Goal: Navigation & Orientation: Find specific page/section

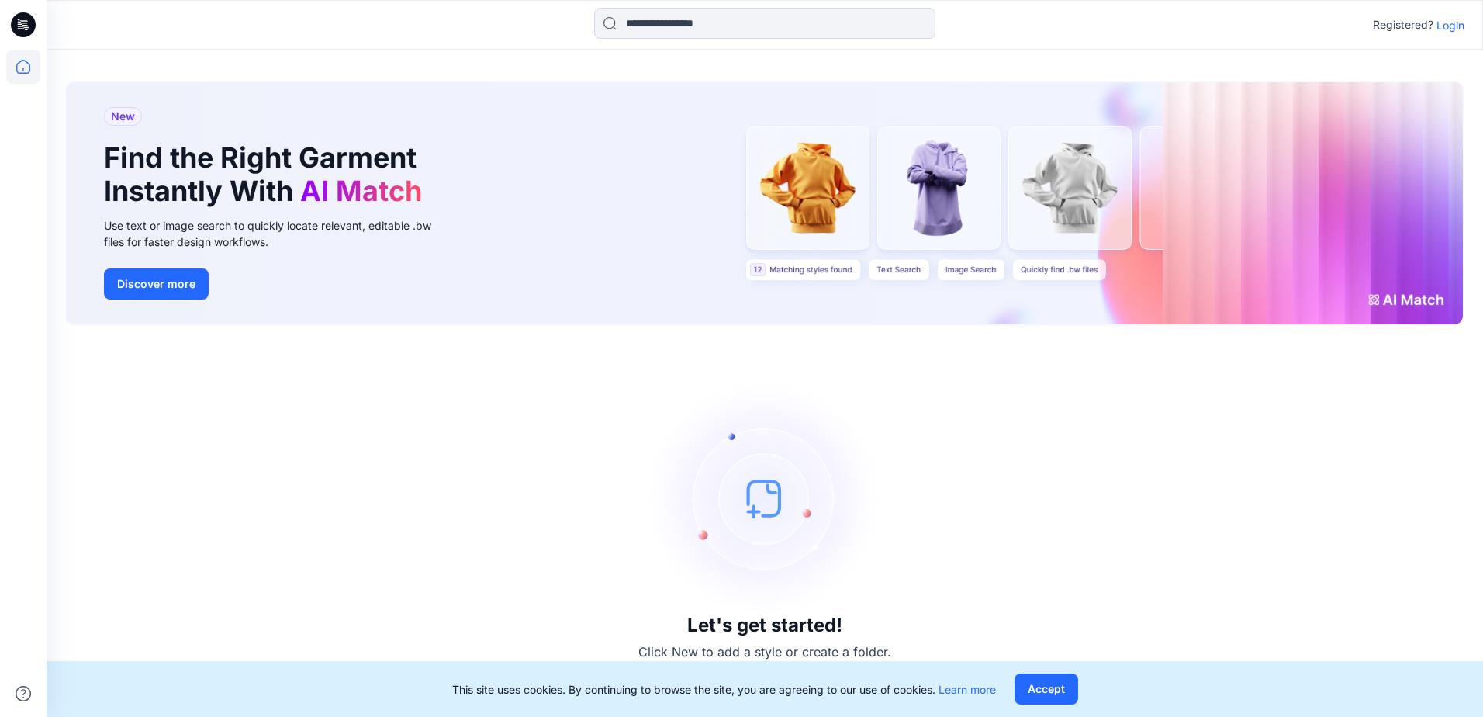
click at [1450, 29] on p "Login" at bounding box center [1450, 25] width 28 height 16
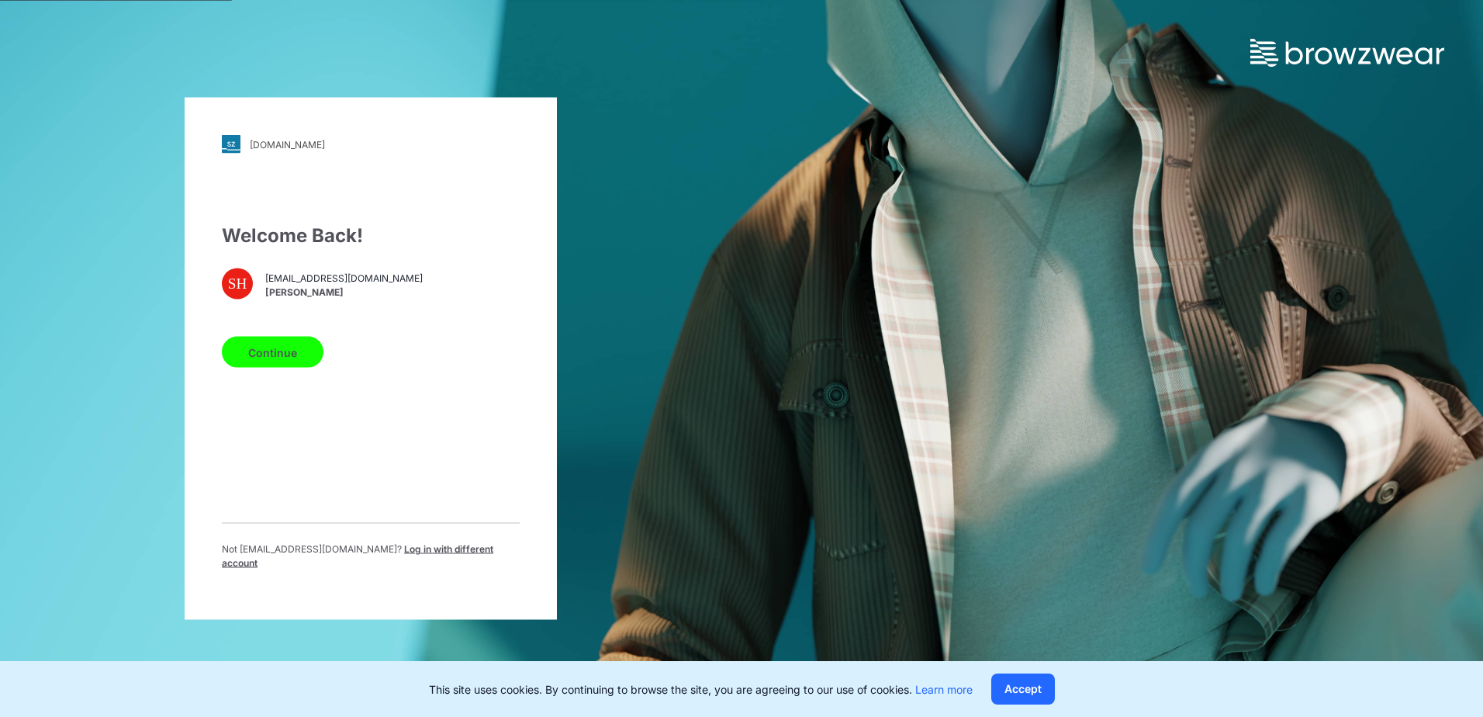
click at [278, 349] on button "Continue" at bounding box center [273, 352] width 102 height 31
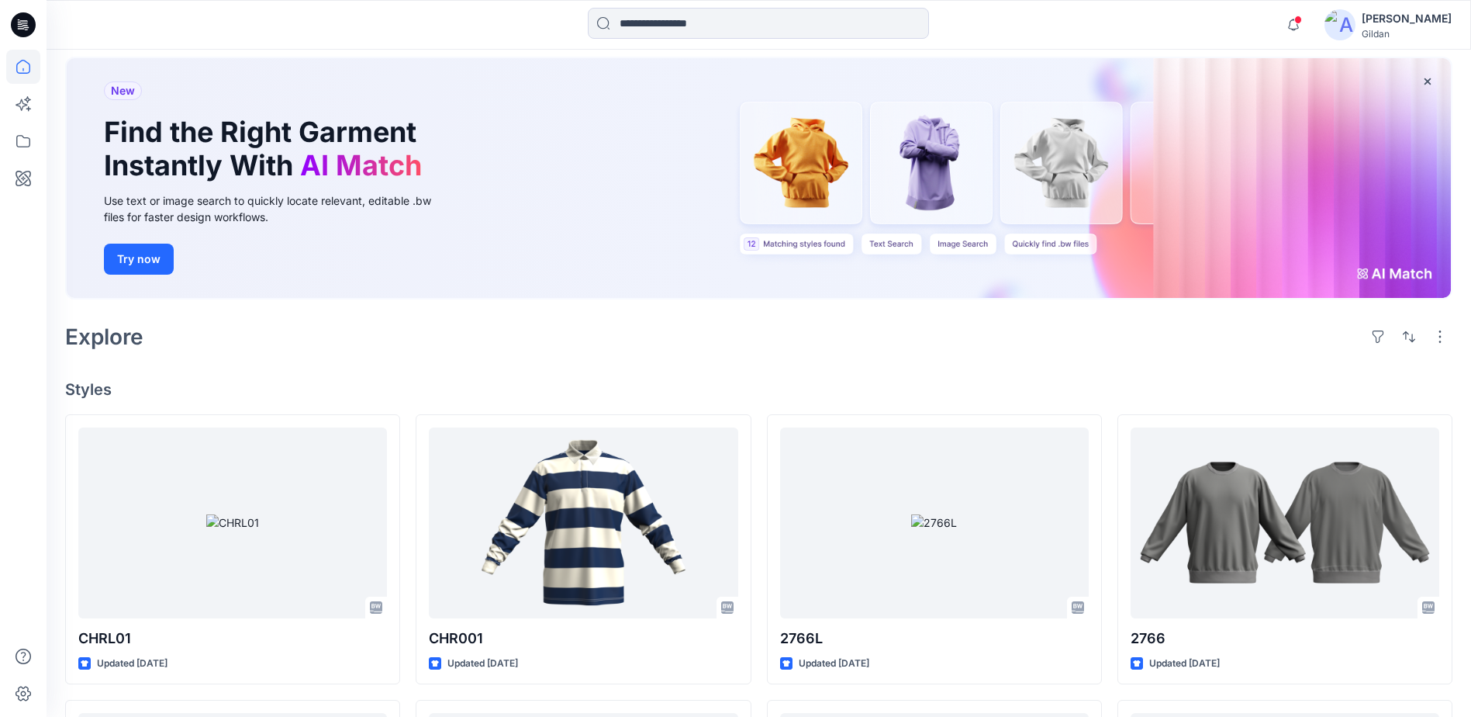
scroll to position [155, 0]
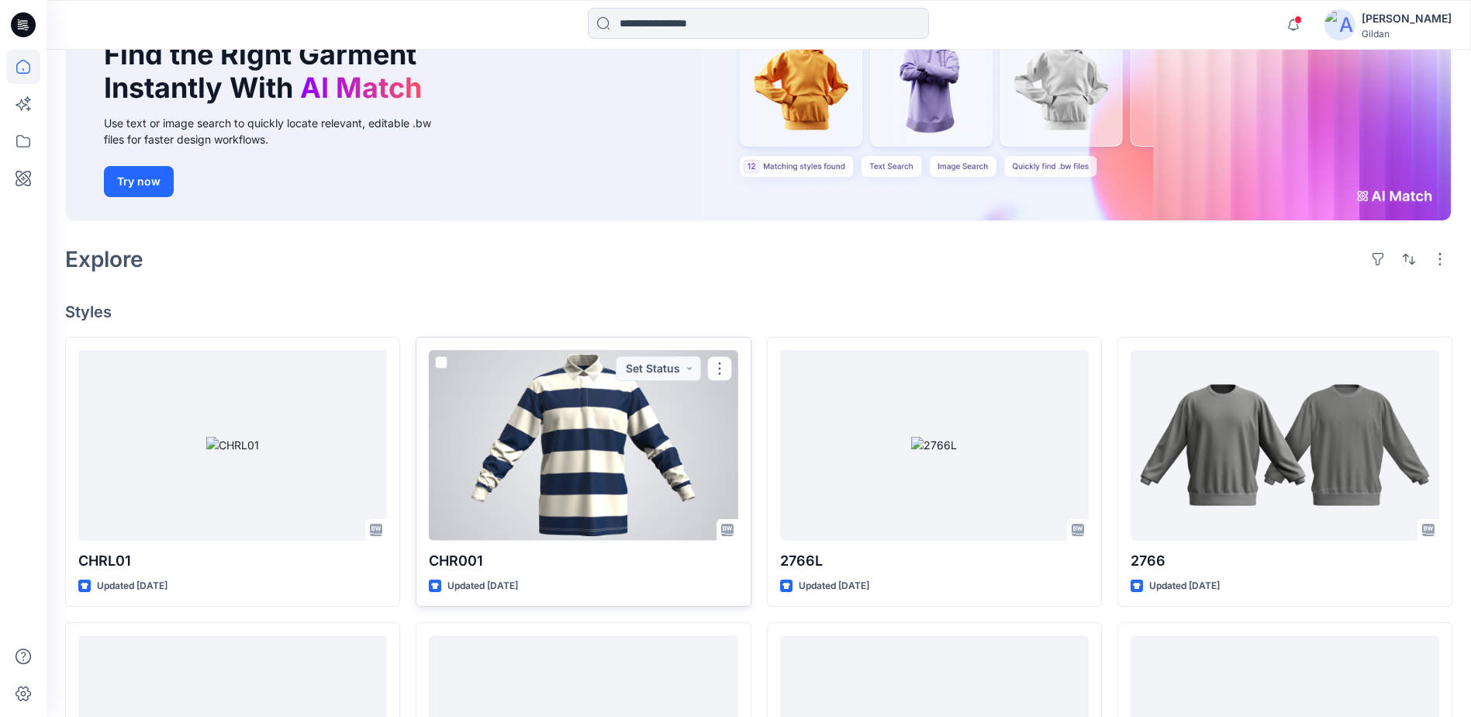
click at [531, 442] on div at bounding box center [583, 445] width 309 height 190
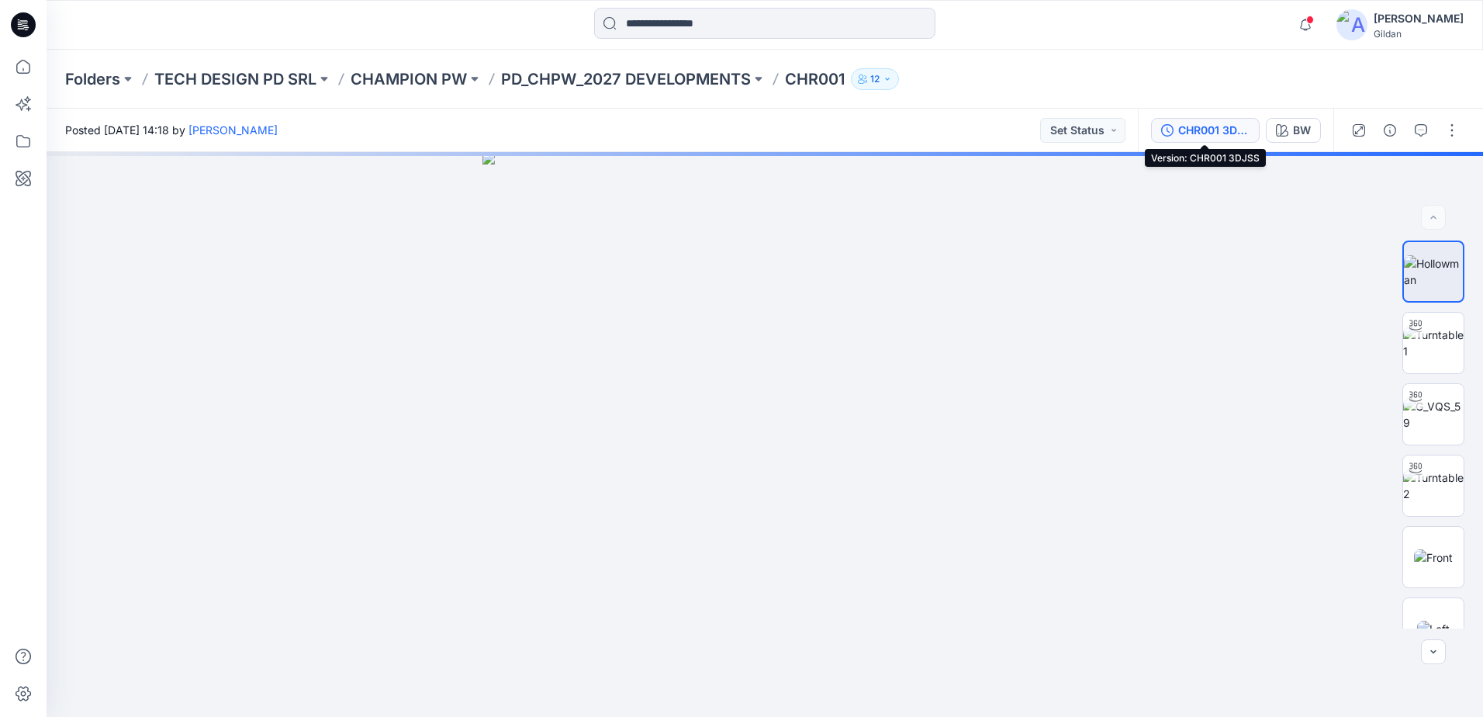
click at [1202, 124] on div "CHR001 3DJSS" at bounding box center [1213, 130] width 71 height 17
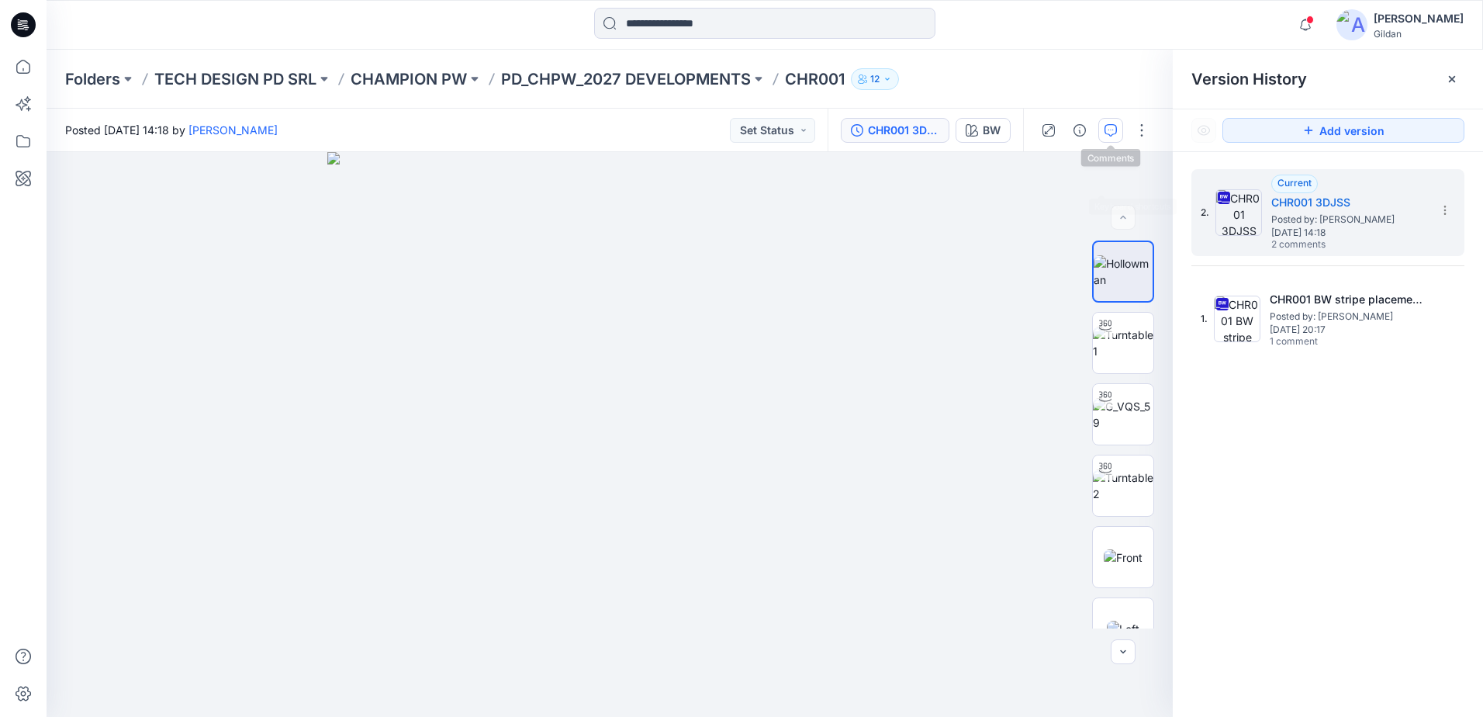
click at [1114, 129] on icon "button" at bounding box center [1110, 130] width 12 height 12
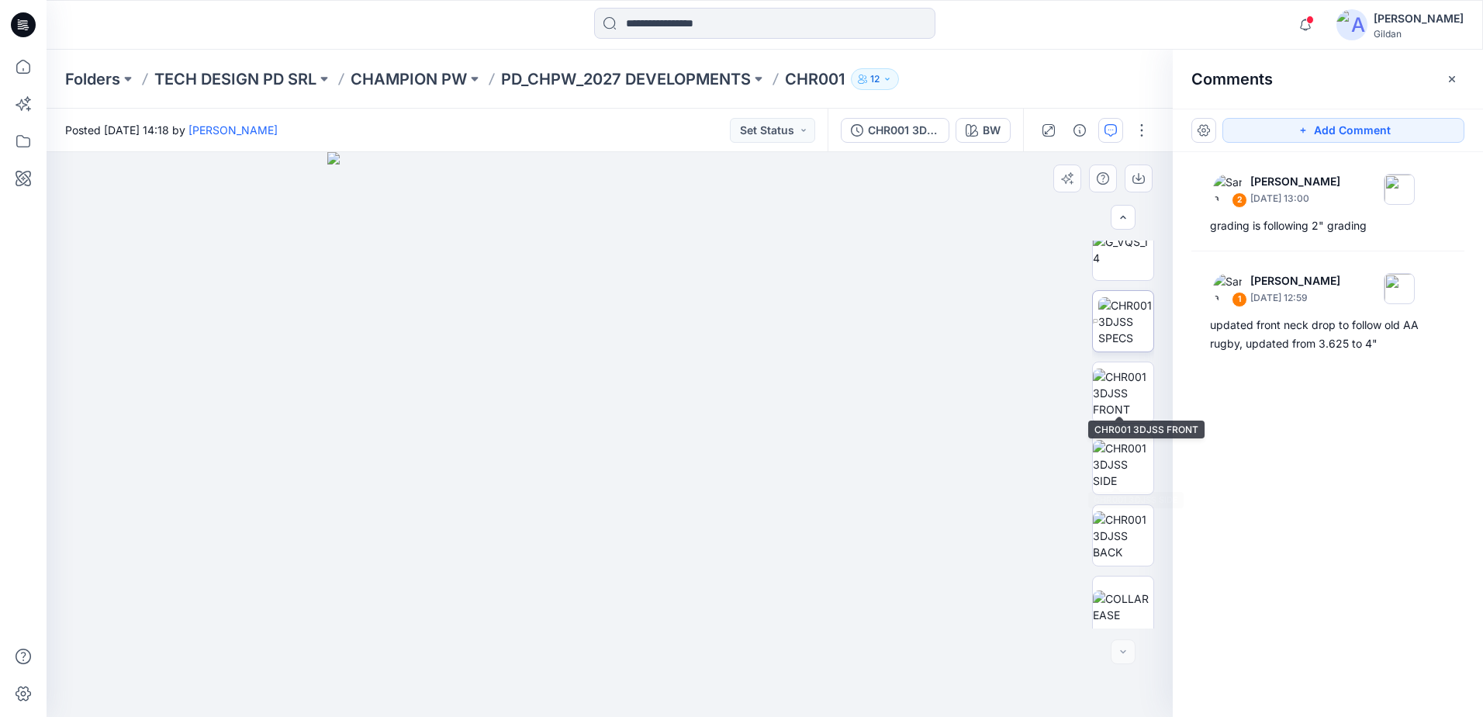
scroll to position [745, 0]
click at [1135, 323] on img at bounding box center [1125, 312] width 55 height 49
